Goal: Task Accomplishment & Management: Manage account settings

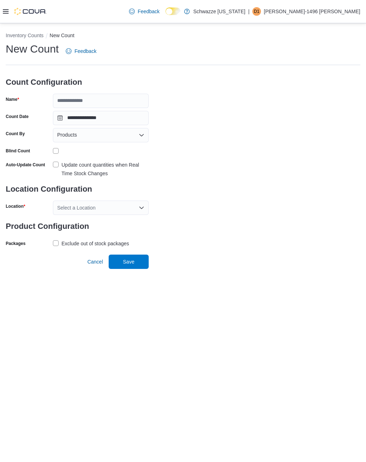
scroll to position [11, 0]
click at [122, 94] on input "Name" at bounding box center [101, 101] width 96 height 14
type input "**********"
click at [103, 111] on input "**********" at bounding box center [101, 118] width 96 height 14
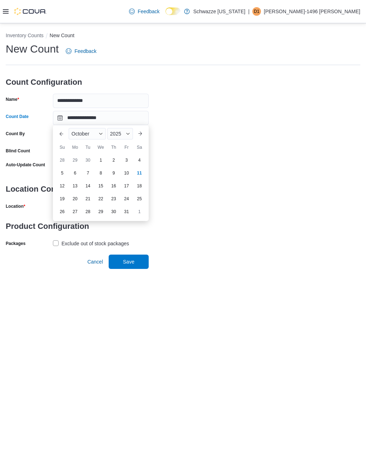
click at [101, 180] on div "15" at bounding box center [100, 185] width 11 height 11
type input "**********"
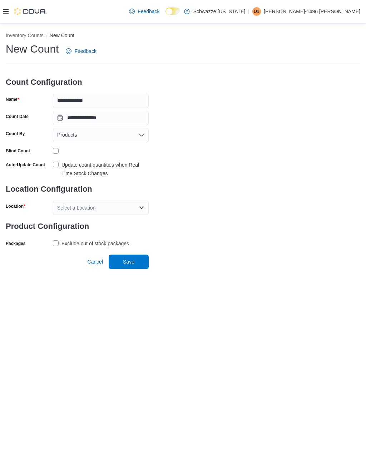
click at [54, 160] on label "Update count quantities when Real Time Stock Changes" at bounding box center [101, 168] width 96 height 17
click at [137, 201] on div "Select a Location" at bounding box center [101, 208] width 96 height 14
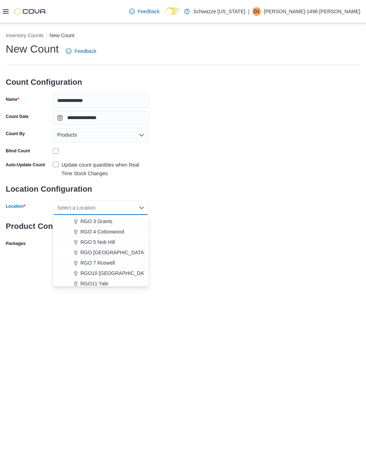
scroll to position [221, 0]
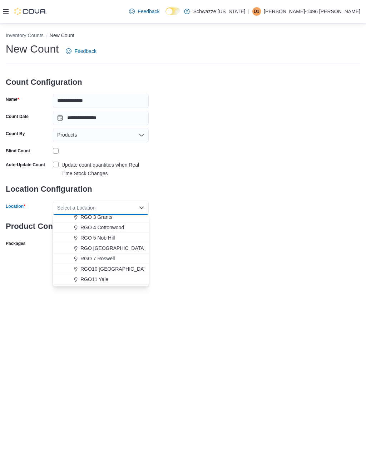
click at [125, 244] on span "RGO [GEOGRAPHIC_DATA]" at bounding box center [112, 247] width 65 height 7
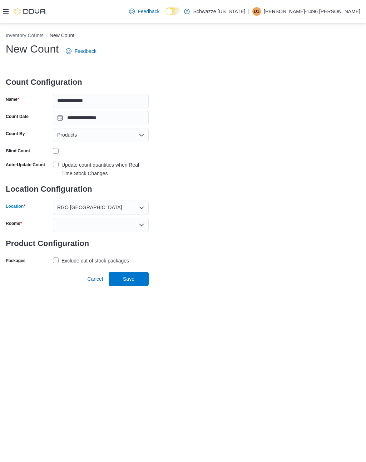
click at [137, 218] on div at bounding box center [101, 225] width 96 height 14
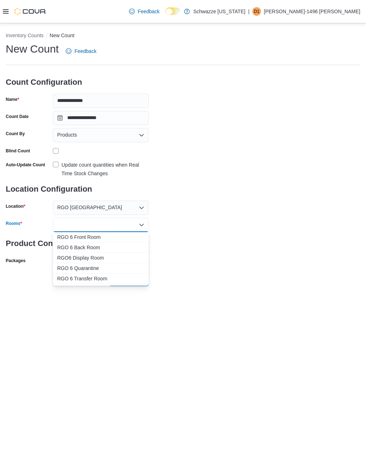
click at [103, 233] on span "RGO 6 Front Room" at bounding box center [100, 236] width 87 height 7
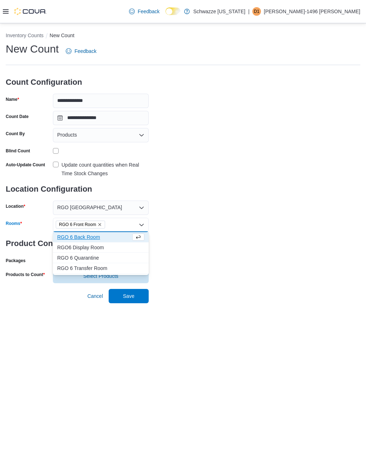
click at [103, 233] on span "RGO 6 Back Room" at bounding box center [94, 236] width 74 height 7
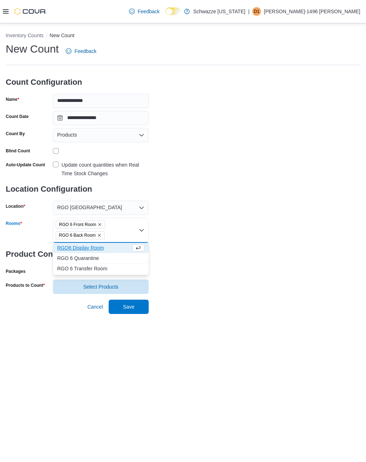
click at [104, 244] on span "RGO6 Display Room" at bounding box center [94, 247] width 74 height 7
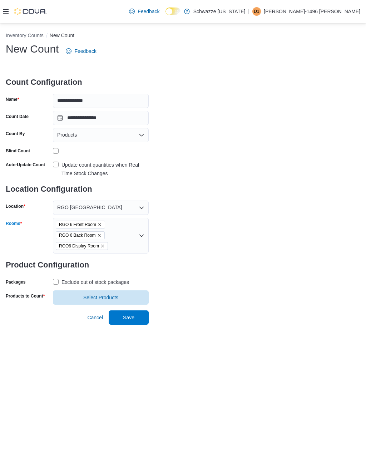
click at [213, 252] on div "**********" at bounding box center [183, 173] width 355 height 263
click at [57, 278] on label "Exclude out of stock packages" at bounding box center [91, 282] width 76 height 9
click at [118, 290] on span "Select Products" at bounding box center [100, 297] width 87 height 14
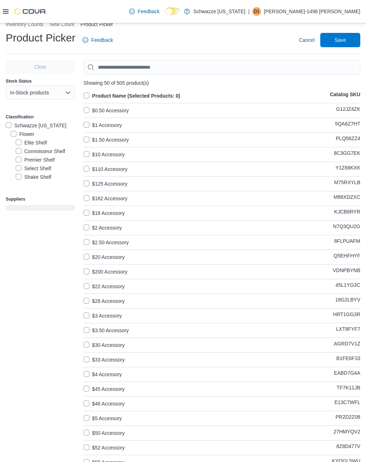
scroll to position [40, 0]
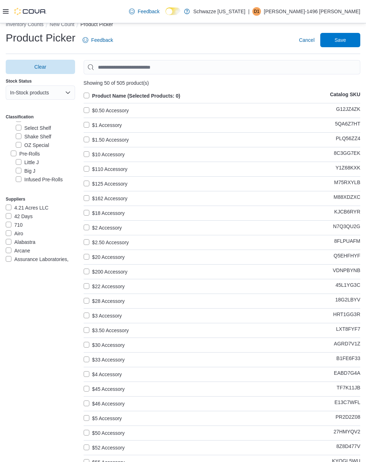
click at [11, 154] on label "Pre-Rolls" at bounding box center [25, 153] width 29 height 9
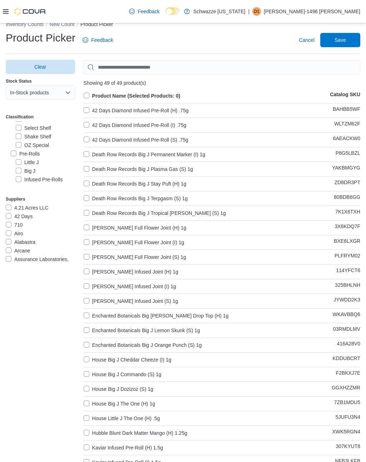
click at [85, 94] on label "Product Name (Selected Products: 0)" at bounding box center [132, 95] width 97 height 9
click at [338, 40] on span "Save" at bounding box center [340, 39] width 11 height 7
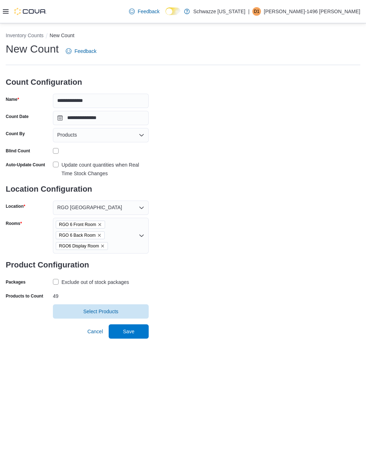
click at [132, 328] on span "Save" at bounding box center [128, 331] width 11 height 7
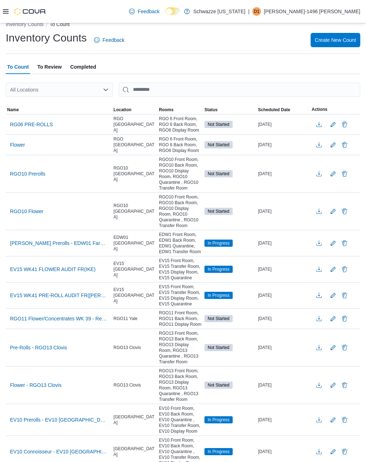
click at [70, 91] on div "All Locations" at bounding box center [59, 90] width 107 height 14
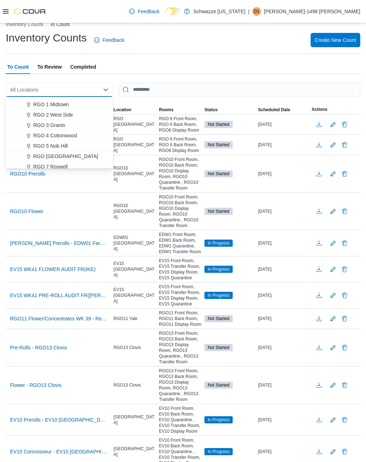
scroll to position [196, 0]
click at [48, 149] on button "RGO 5 Nob Hill" at bounding box center [59, 144] width 107 height 10
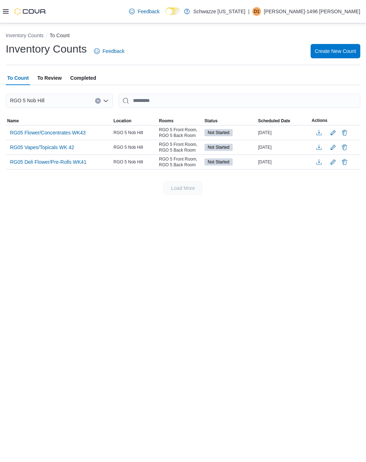
click at [100, 98] on button "Clear input" at bounding box center [98, 101] width 6 height 6
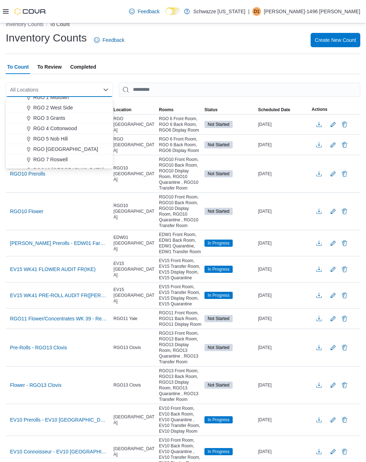
scroll to position [202, 0]
click at [54, 149] on span "RGO [GEOGRAPHIC_DATA]" at bounding box center [65, 148] width 65 height 7
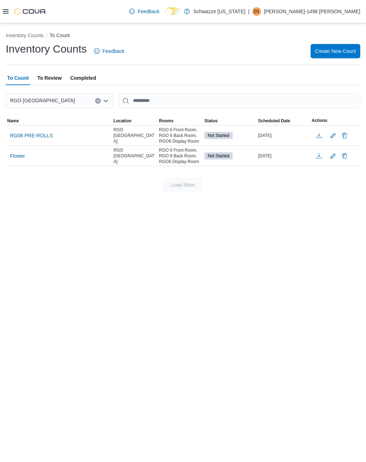
click at [332, 150] on button "Edit count details" at bounding box center [333, 155] width 9 height 11
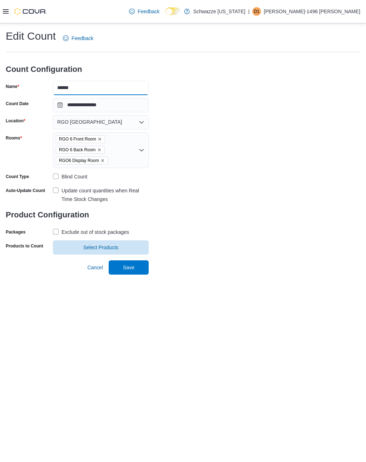
click at [55, 81] on input "******" at bounding box center [101, 88] width 96 height 14
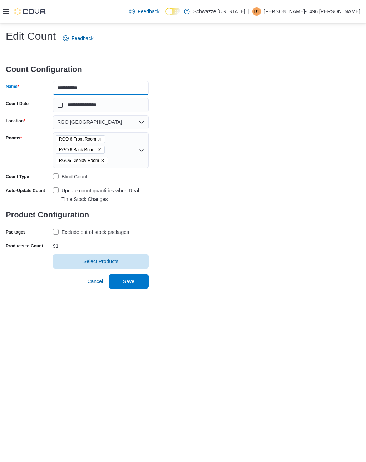
type input "**********"
click at [133, 278] on span "Save" at bounding box center [128, 281] width 11 height 7
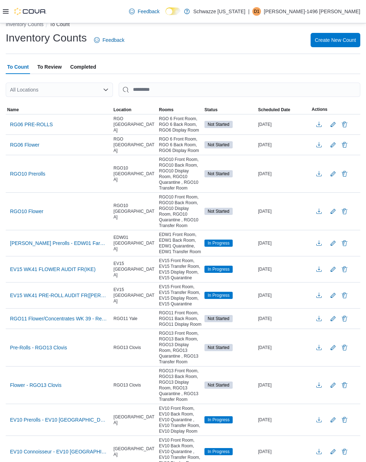
click at [79, 90] on div "All Locations" at bounding box center [59, 90] width 107 height 14
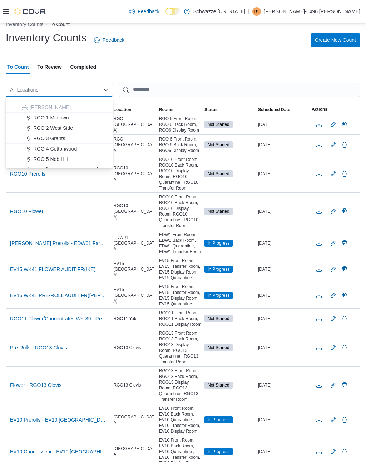
scroll to position [209, 0]
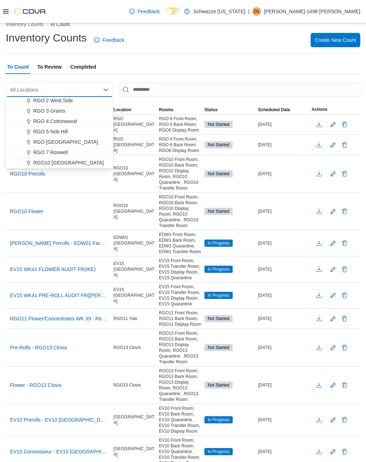
click at [50, 142] on span "RGO [GEOGRAPHIC_DATA]" at bounding box center [65, 141] width 65 height 7
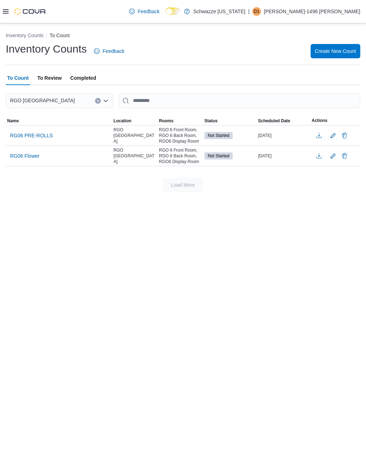
click at [72, 149] on div "RG06 Flower" at bounding box center [59, 156] width 107 height 14
click at [33, 152] on span "RG06 Flower" at bounding box center [24, 155] width 29 height 7
click at [29, 152] on span "RG06 Flower" at bounding box center [24, 155] width 29 height 7
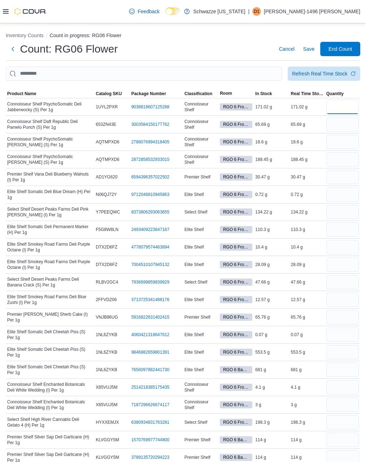
click at [344, 109] on input "number" at bounding box center [342, 107] width 33 height 14
click at [280, 70] on input "This is a search bar. After typing your query, hit enter to filter the results …" at bounding box center [144, 73] width 276 height 14
click at [323, 120] on td "Real Time Stock 65.69 g" at bounding box center [307, 124] width 35 height 18
click at [335, 107] on input "number" at bounding box center [342, 107] width 33 height 14
type input "******"
